Goal: Check status: Check status

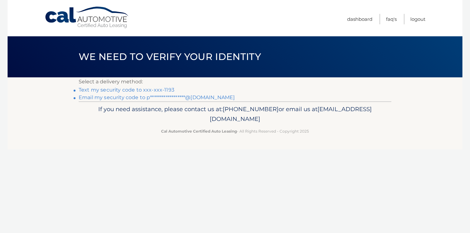
click at [138, 90] on link "Text my security code to xxx-xxx-1193" at bounding box center [127, 90] width 96 height 6
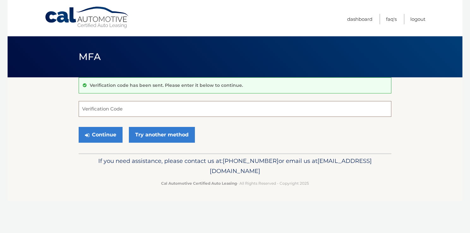
click at [126, 112] on input "Verification Code" at bounding box center [235, 109] width 313 height 16
type input "965046"
click at [111, 133] on button "Continue" at bounding box center [101, 135] width 44 height 16
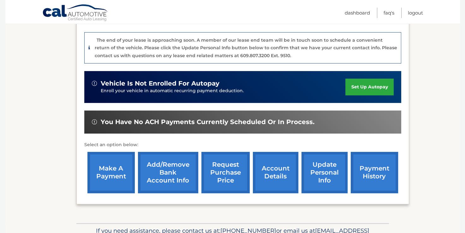
scroll to position [164, 0]
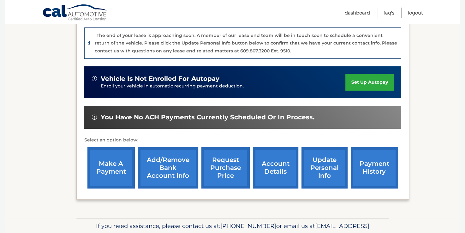
click at [278, 167] on link "account details" at bounding box center [275, 167] width 45 height 41
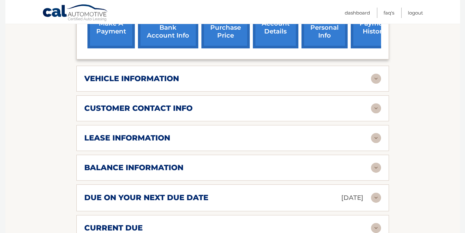
scroll to position [278, 0]
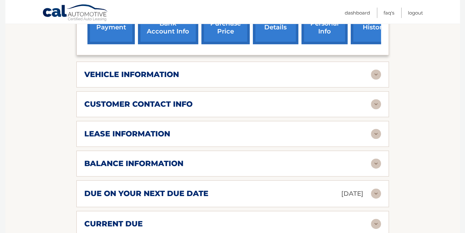
click at [162, 159] on h2 "balance information" at bounding box center [133, 163] width 99 height 9
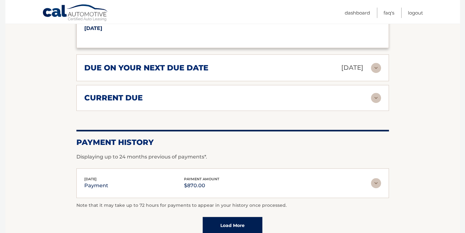
scroll to position [518, 0]
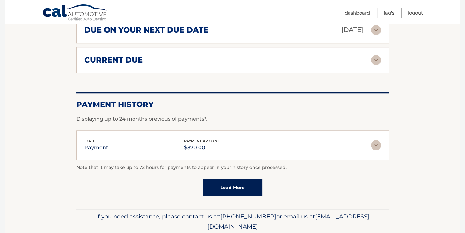
click at [224, 179] on link "Load More" at bounding box center [233, 187] width 60 height 17
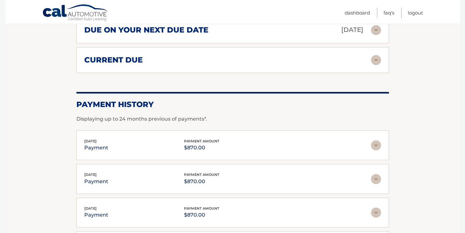
click at [376, 55] on img at bounding box center [376, 60] width 10 height 10
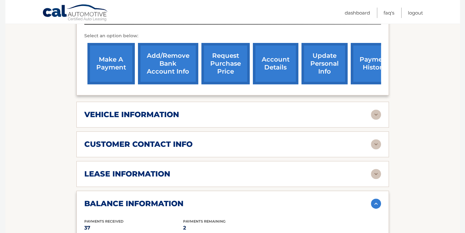
scroll to position [227, 0]
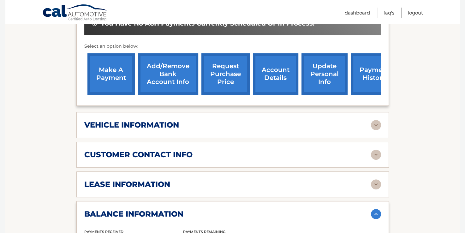
click at [374, 179] on img at bounding box center [376, 184] width 10 height 10
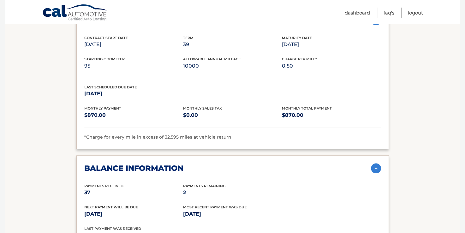
scroll to position [188, 0]
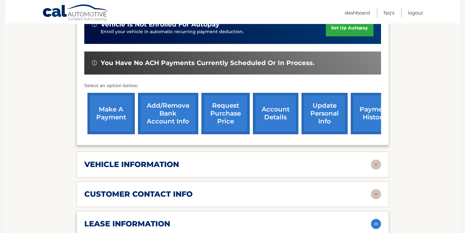
click at [376, 160] on img at bounding box center [376, 165] width 10 height 10
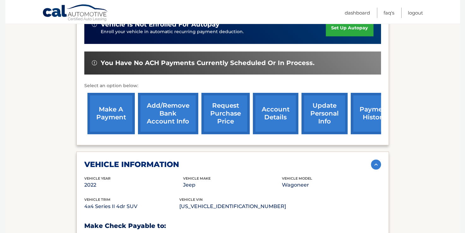
click at [376, 160] on img at bounding box center [376, 165] width 10 height 10
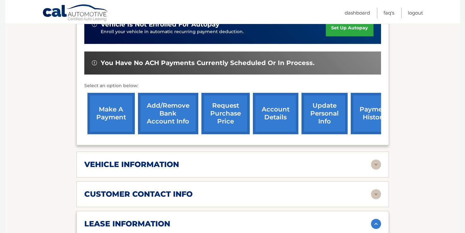
click at [376, 160] on img at bounding box center [376, 165] width 10 height 10
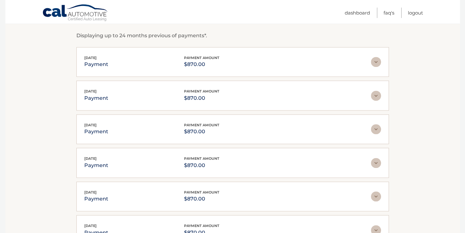
scroll to position [937, 0]
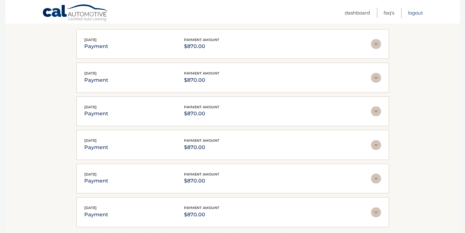
click at [413, 13] on link "Logout" at bounding box center [415, 13] width 15 height 10
